Goal: Task Accomplishment & Management: Manage account settings

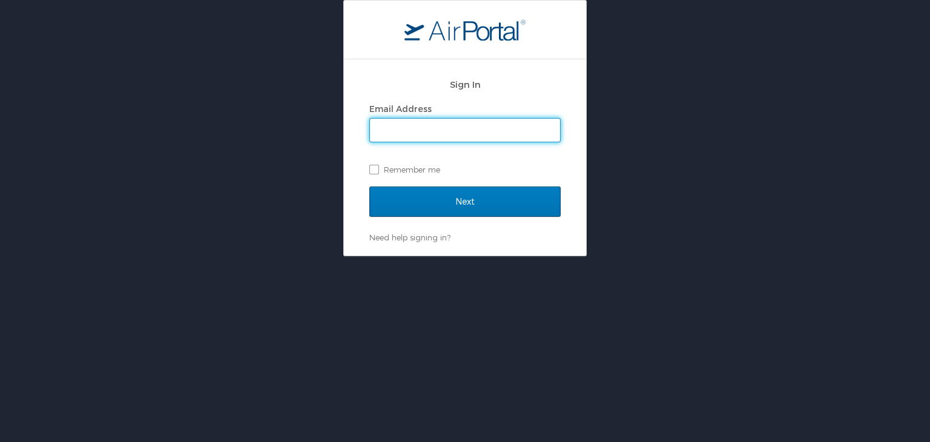
click at [392, 125] on input "Email Address" at bounding box center [465, 130] width 190 height 23
type input "[EMAIL_ADDRESS][DOMAIN_NAME]"
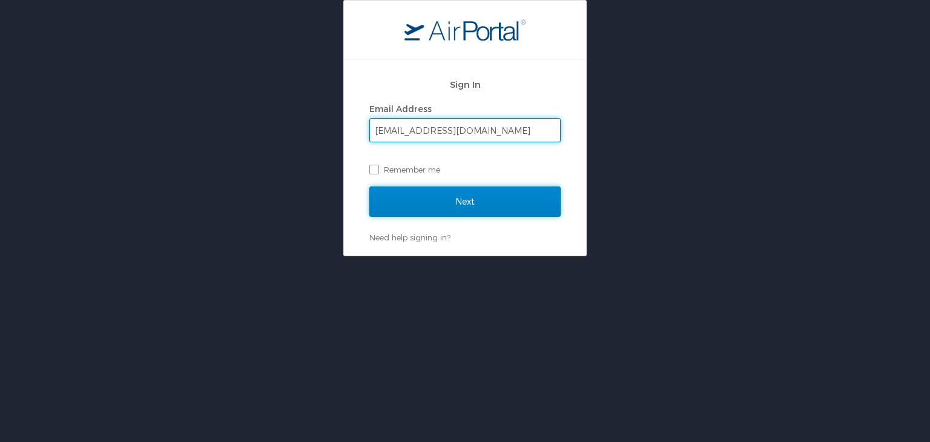
click at [455, 211] on input "Next" at bounding box center [464, 201] width 191 height 30
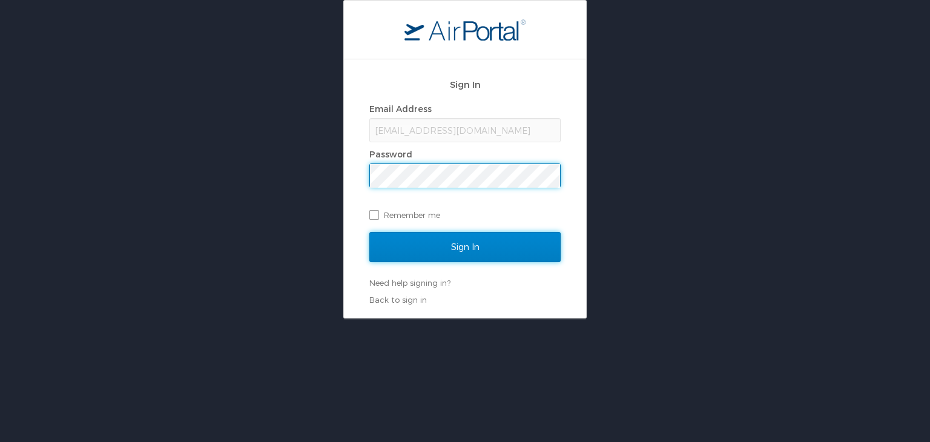
click at [452, 252] on input "Sign In" at bounding box center [464, 247] width 191 height 30
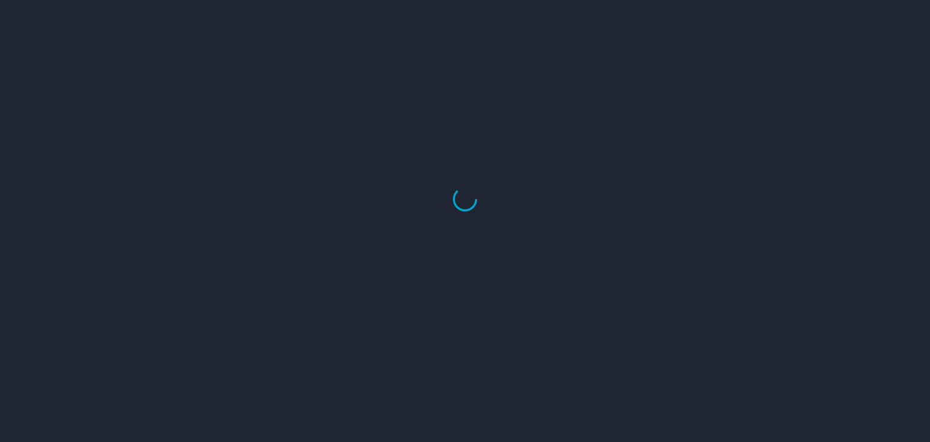
select select "US"
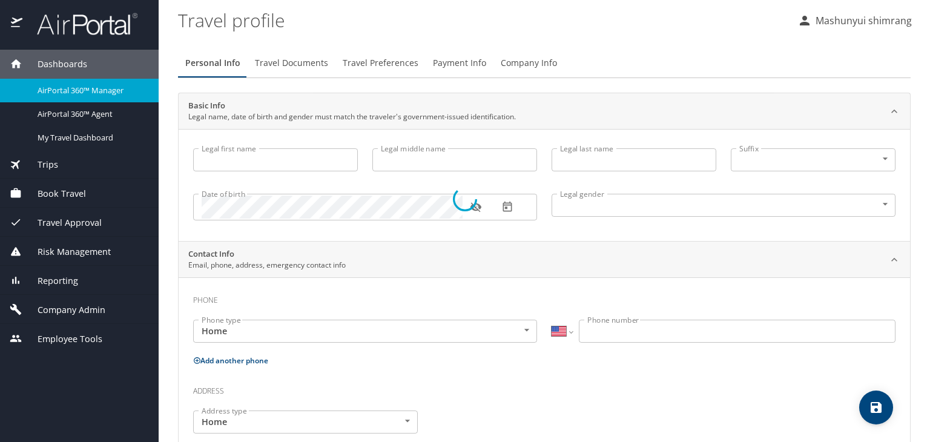
type input "Mashunyui"
type input "shimrang"
type input "Male"
select select "IN"
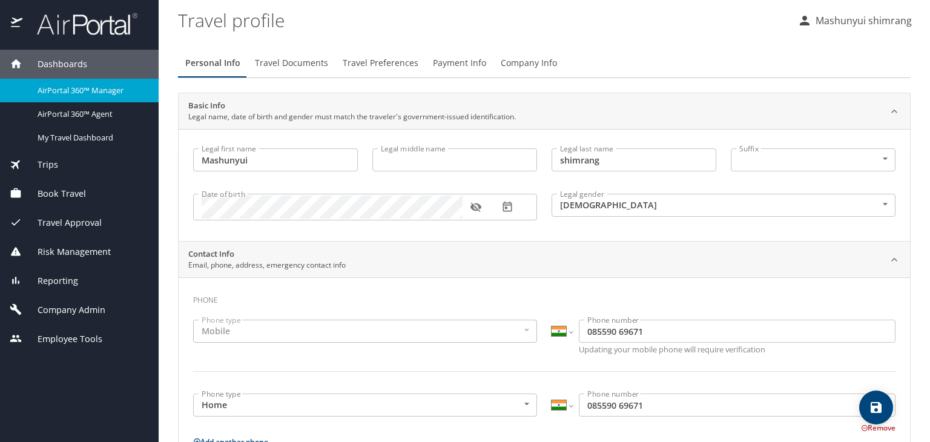
click at [87, 27] on img at bounding box center [81, 24] width 114 height 24
